Goal: Transaction & Acquisition: Book appointment/travel/reservation

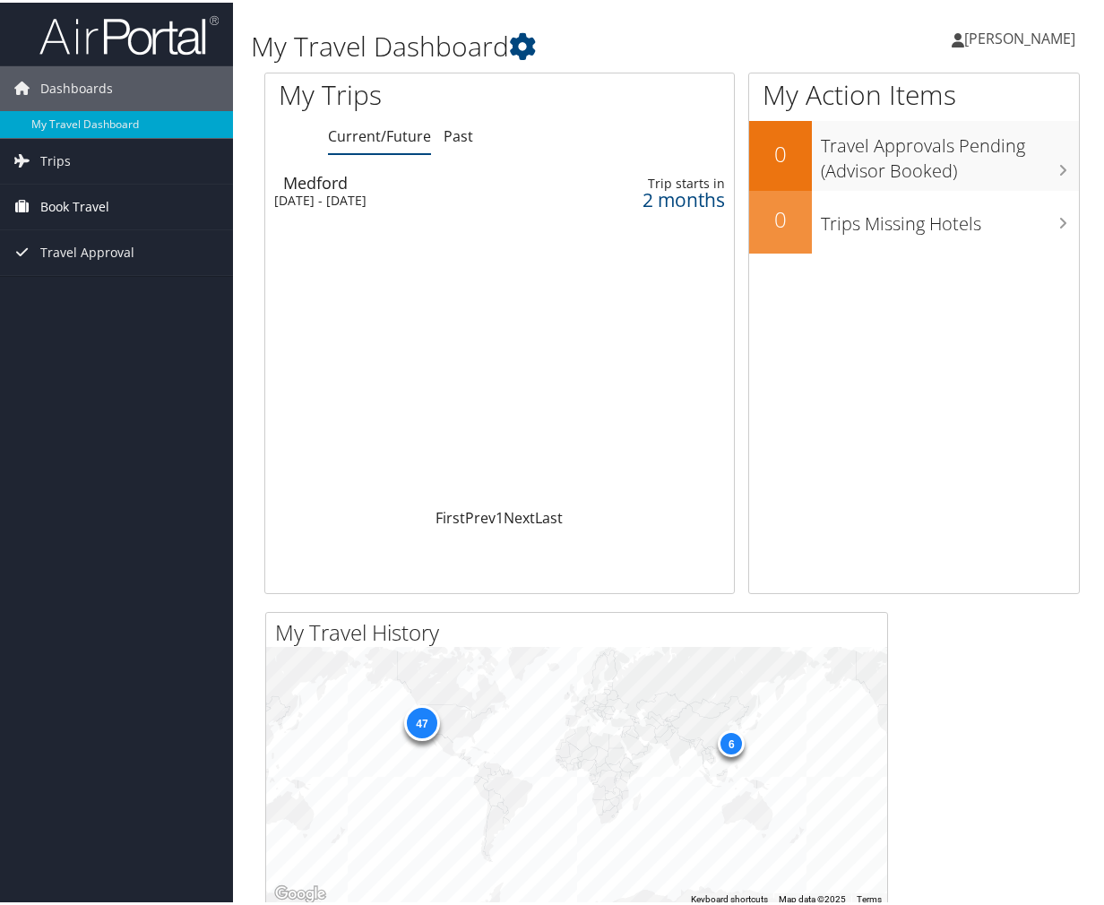
click at [73, 204] on span "Book Travel" at bounding box center [74, 204] width 69 height 45
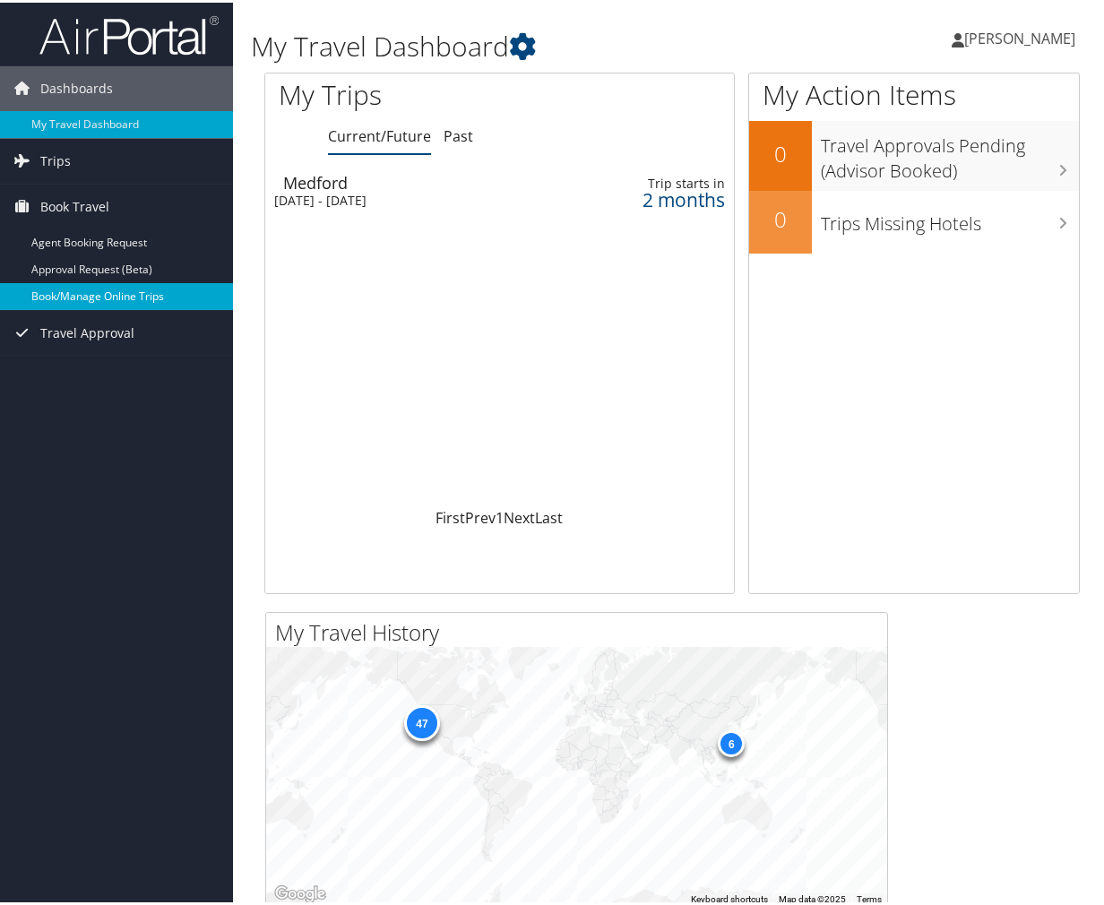
click at [70, 301] on link "Book/Manage Online Trips" at bounding box center [116, 293] width 233 height 27
click at [98, 295] on link "Book/Manage Online Trips" at bounding box center [116, 293] width 233 height 27
